Goal: Task Accomplishment & Management: Manage account settings

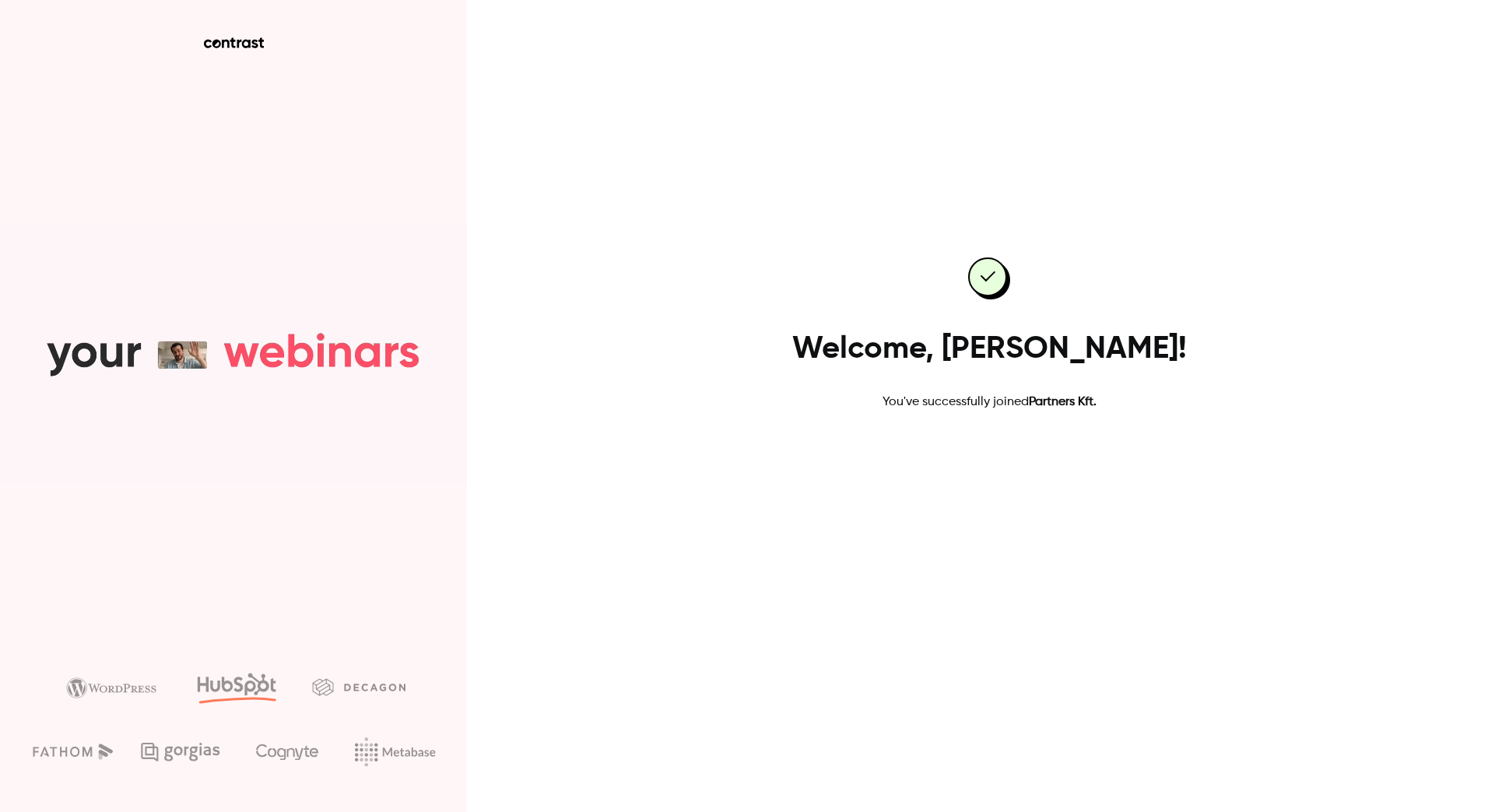
click at [995, 460] on link "Go to dashboard" at bounding box center [989, 461] width 132 height 37
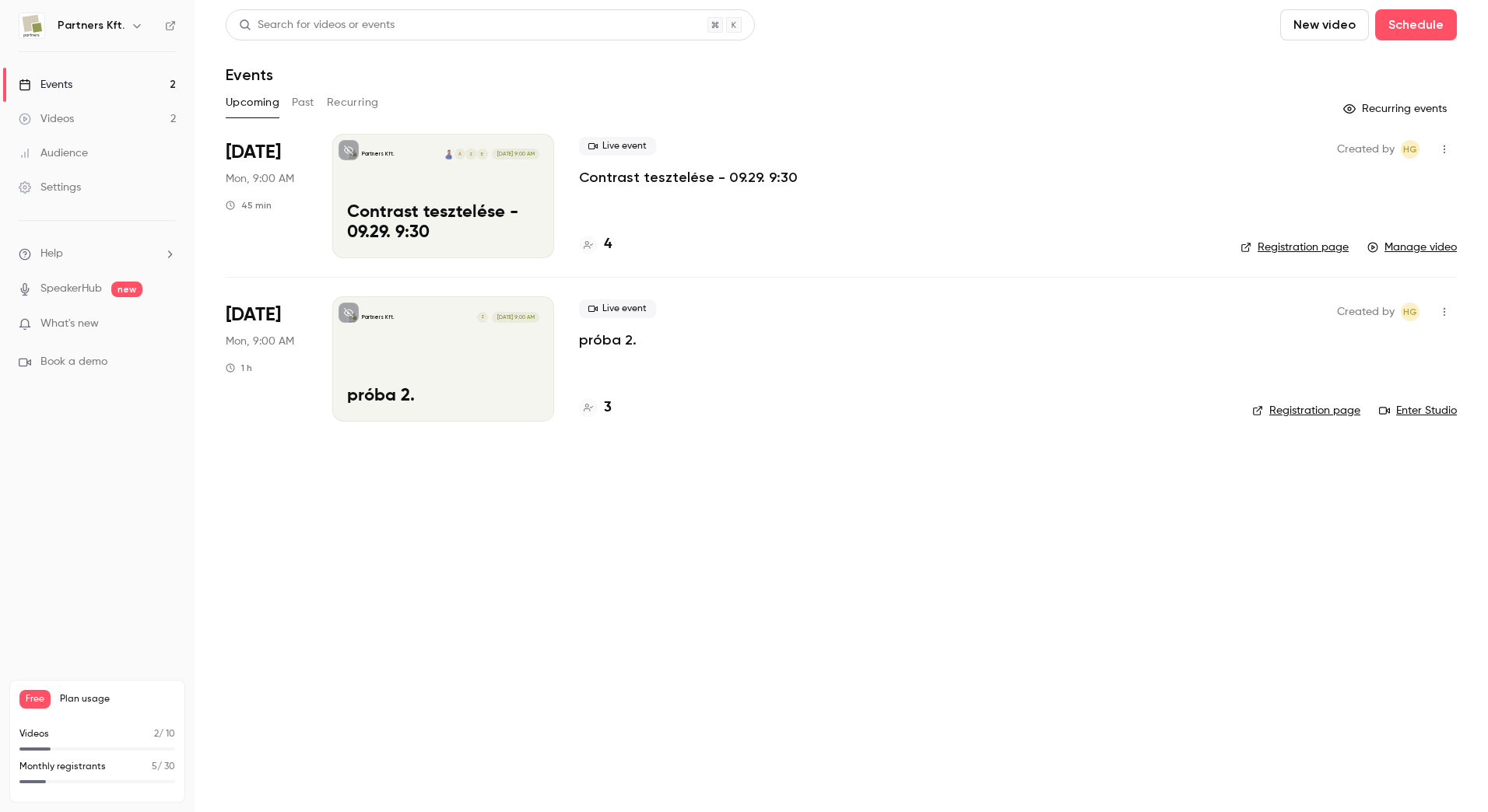
click at [461, 368] on div "Partners Kft. Z [DATE] 9:00 AM próba 2." at bounding box center [443, 359] width 222 height 125
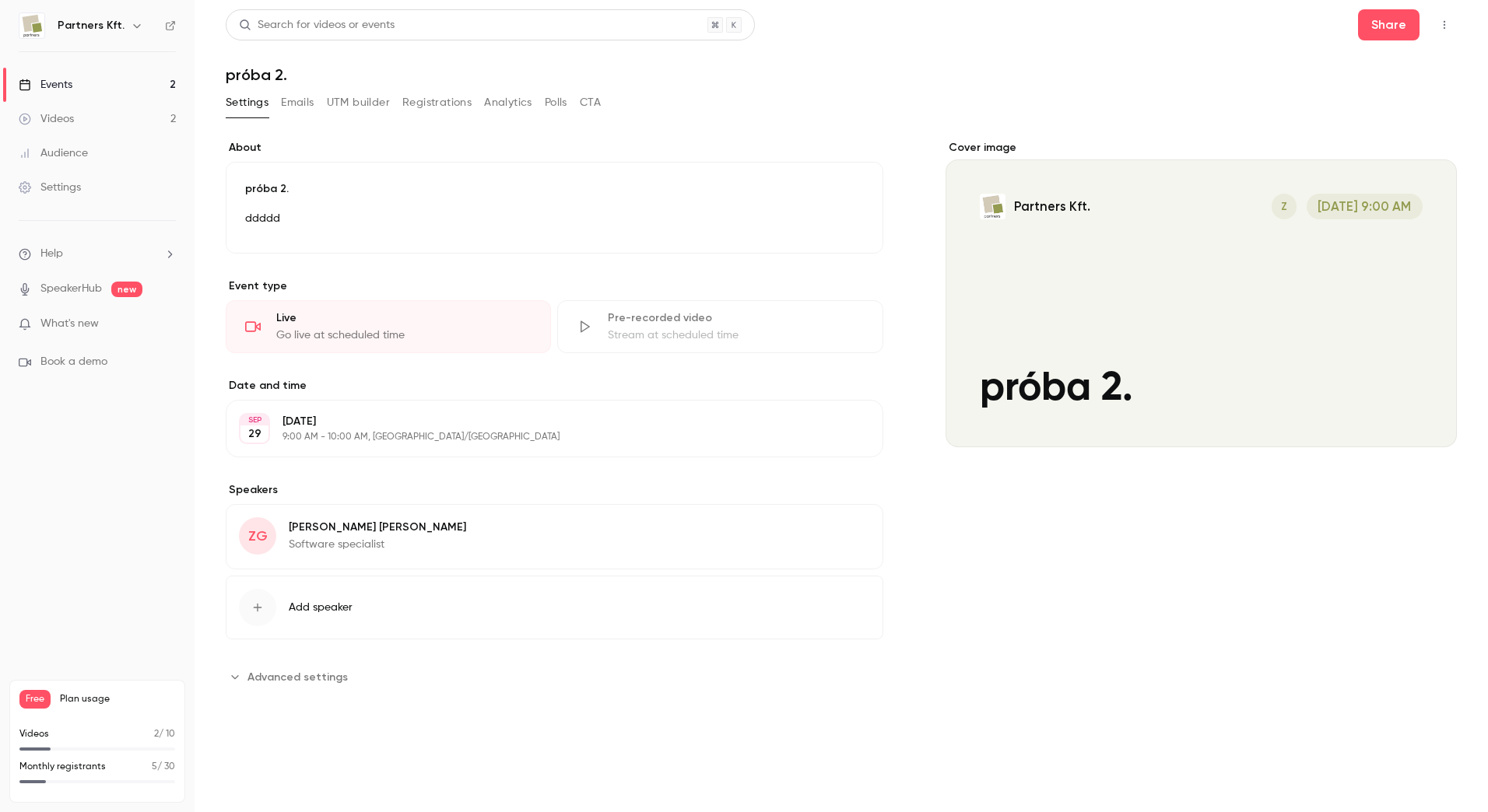
click at [1266, 314] on div "Cover image" at bounding box center [1201, 294] width 511 height 308
click at [0, 0] on input "Partners Kft. Z [DATE] 9:00 AM próba 2." at bounding box center [0, 0] width 0 height 0
